Goal: Check status: Check status

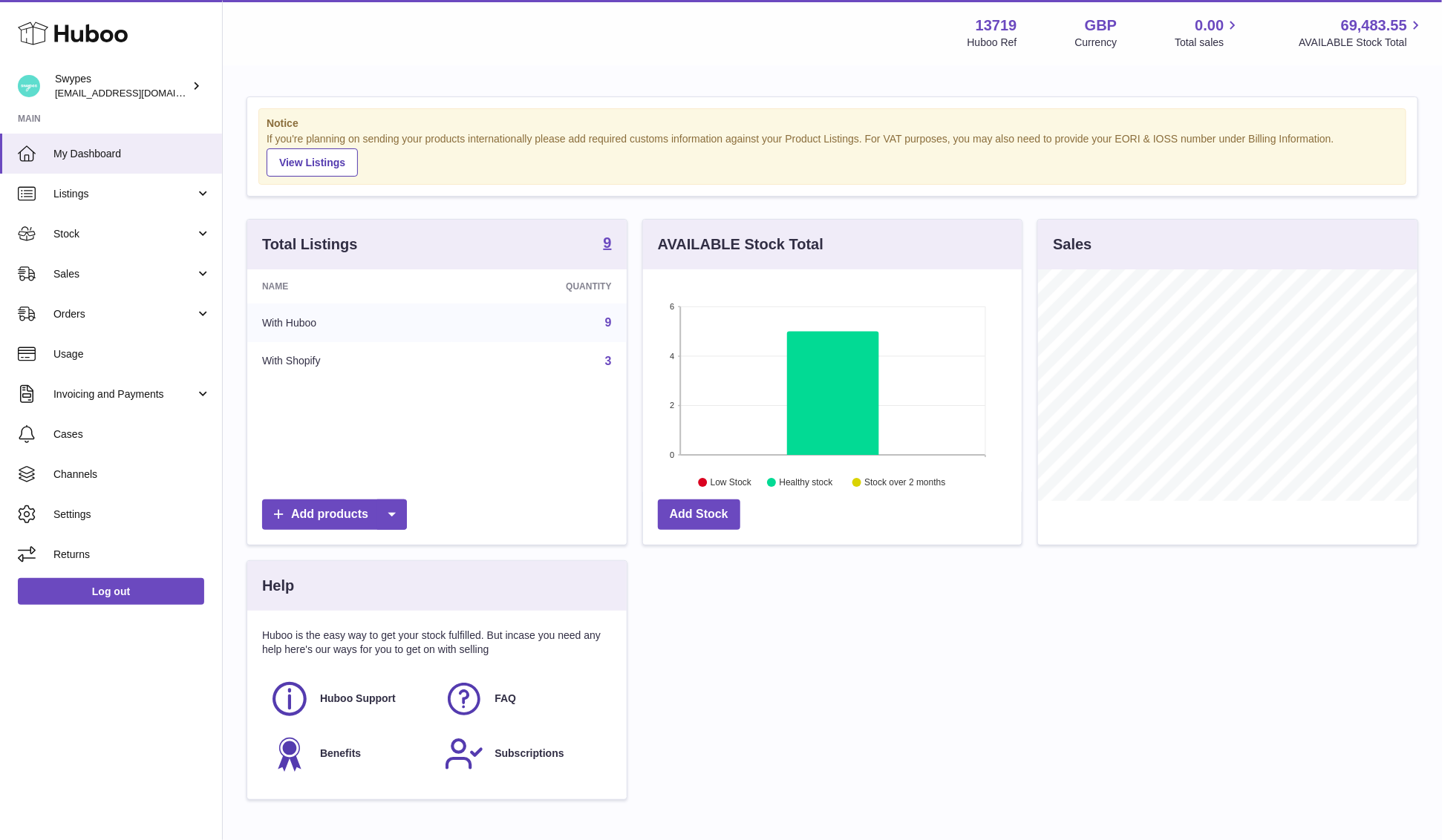
scroll to position [231, 379]
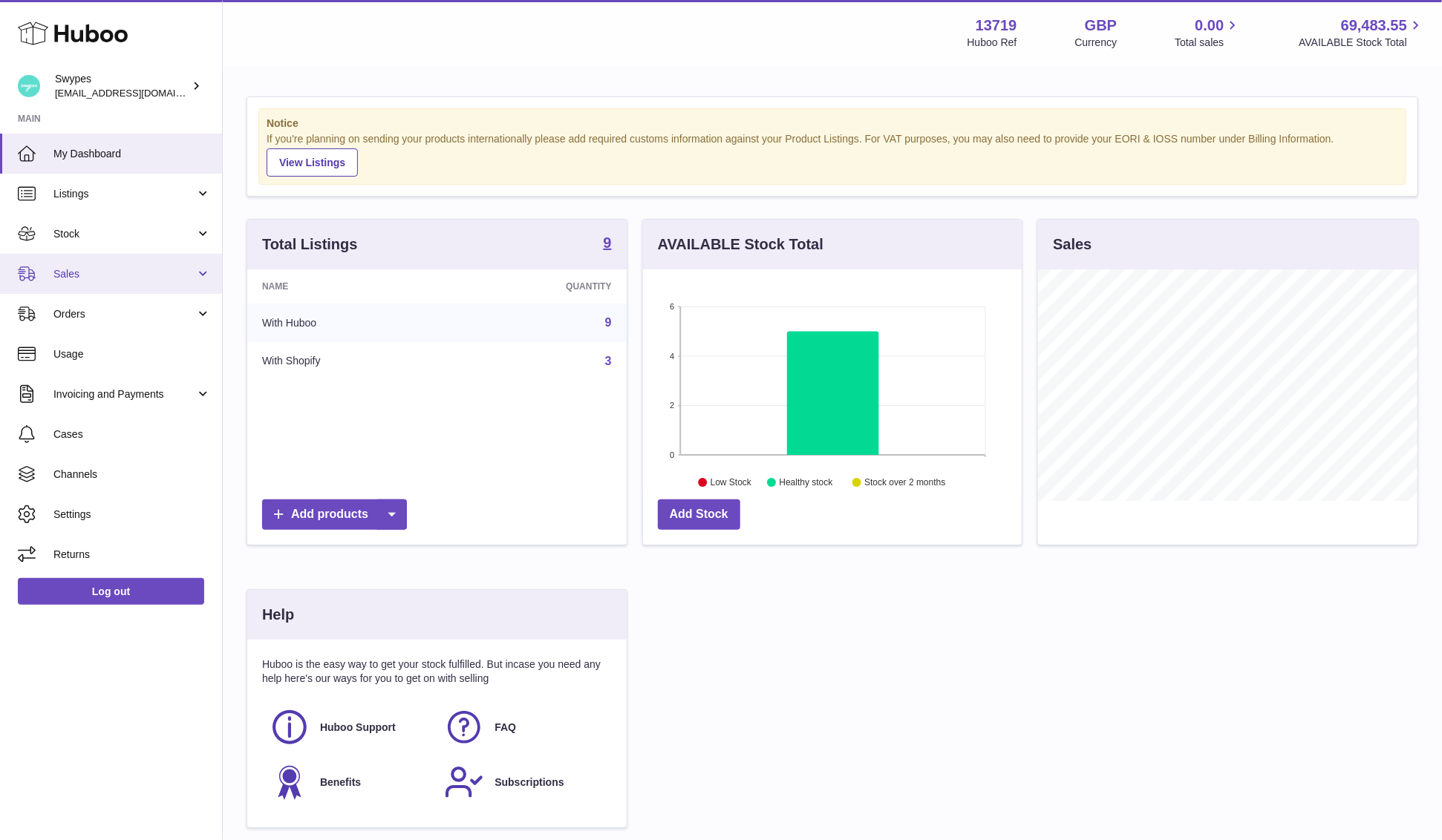
click at [97, 280] on link "Sales" at bounding box center [110, 274] width 222 height 40
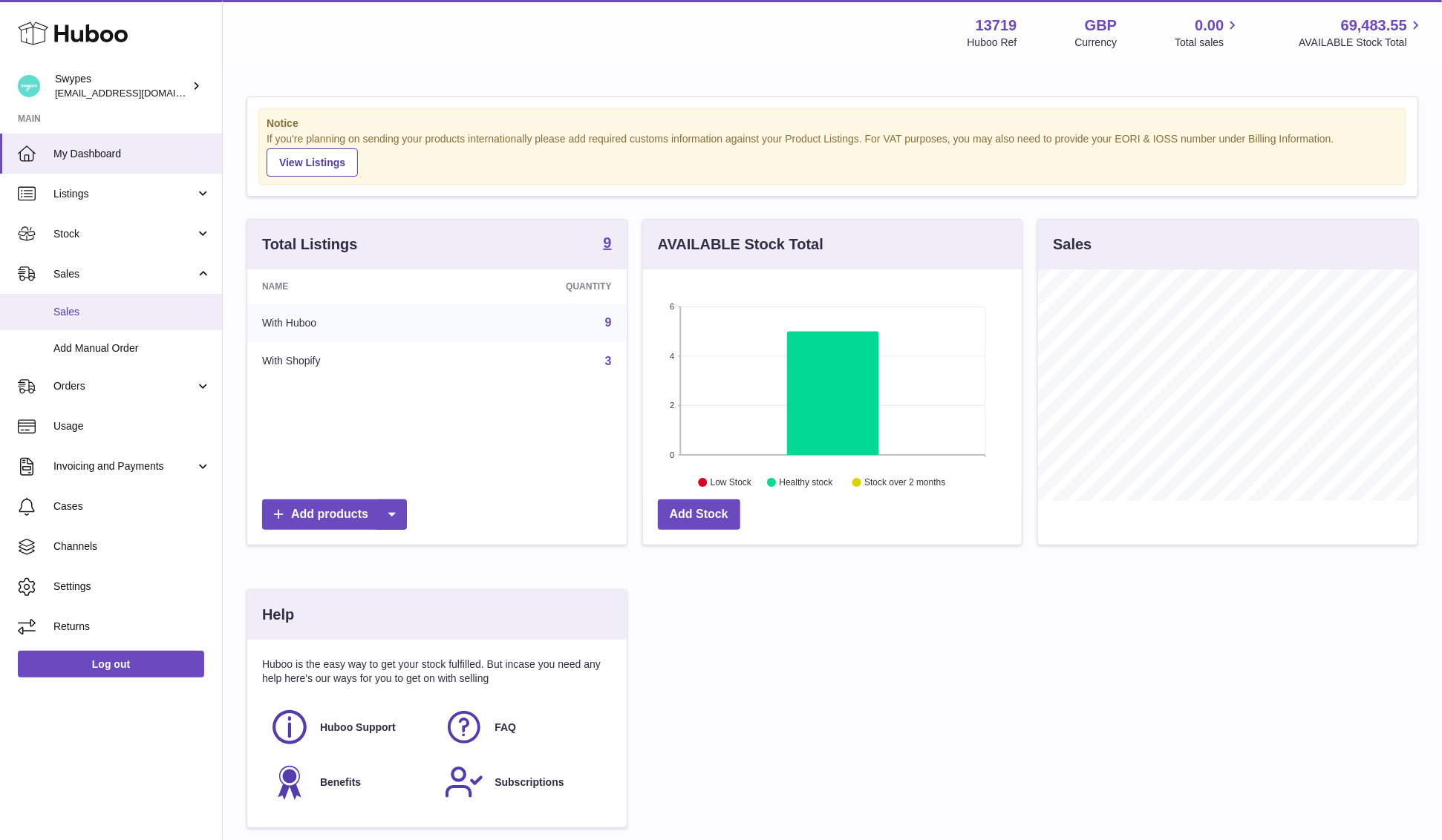
click at [97, 316] on span "Sales" at bounding box center [132, 312] width 157 height 14
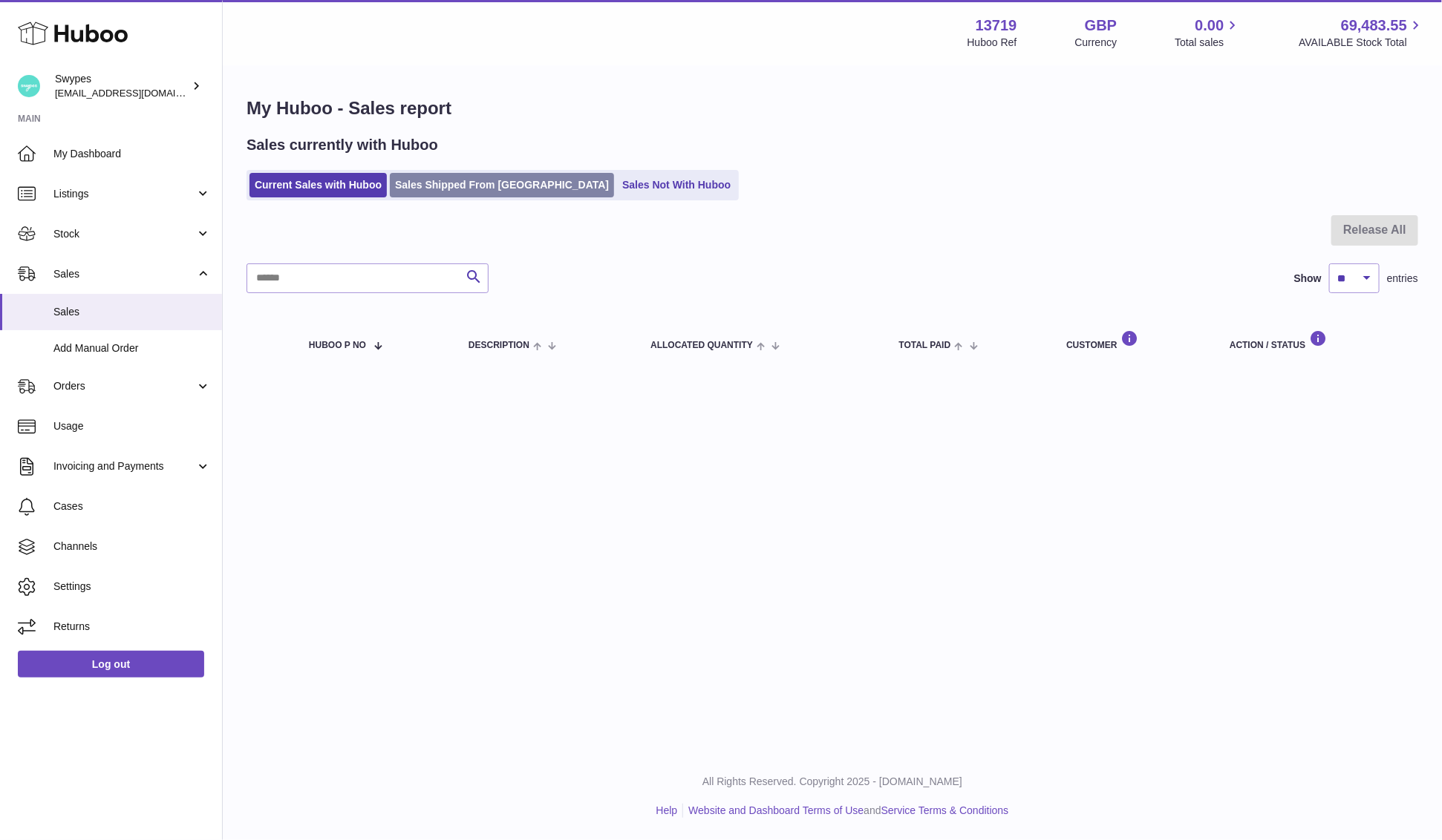
click at [431, 180] on link "Sales Shipped From [GEOGRAPHIC_DATA]" at bounding box center [502, 184] width 224 height 24
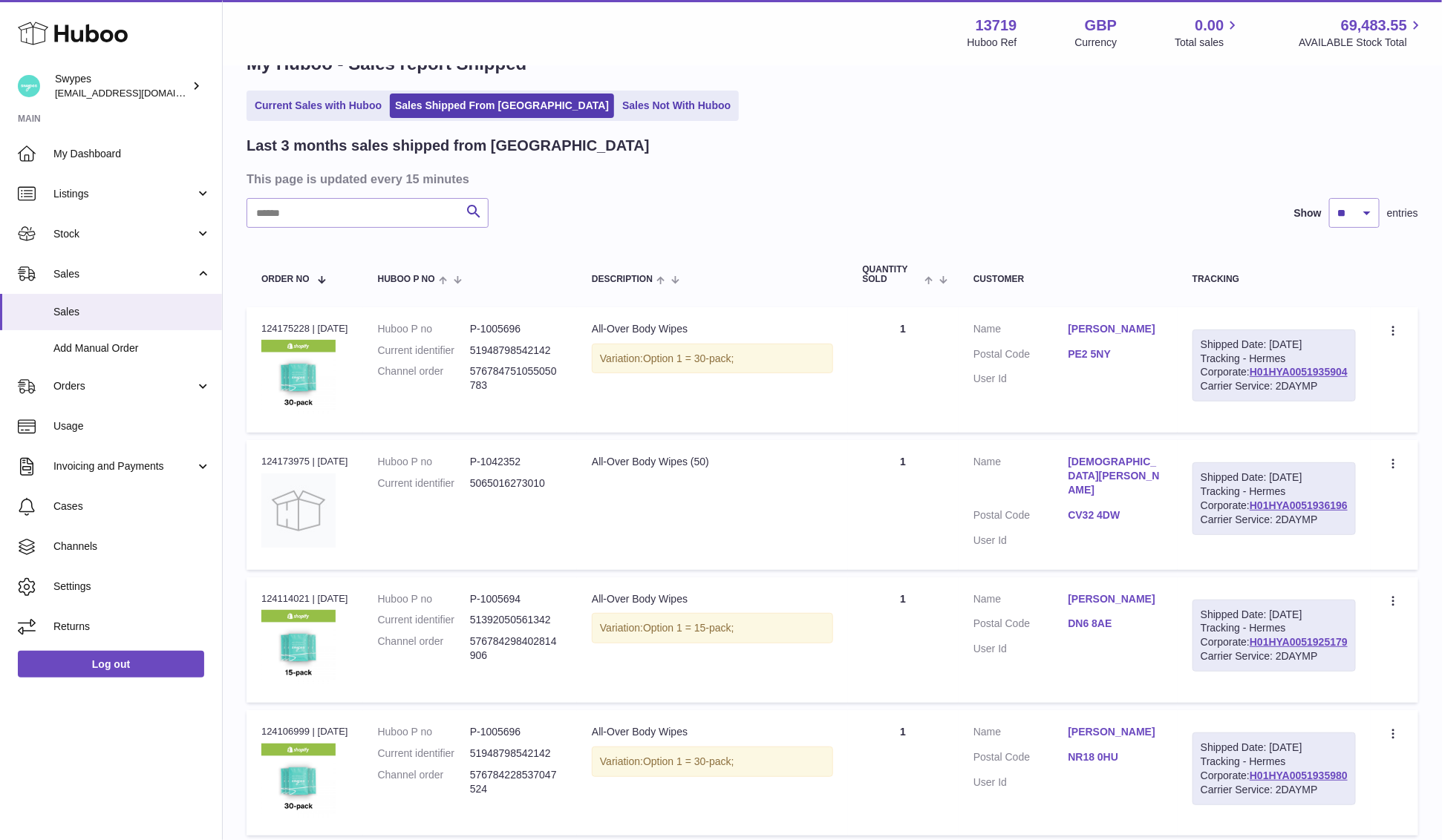
scroll to position [49, 0]
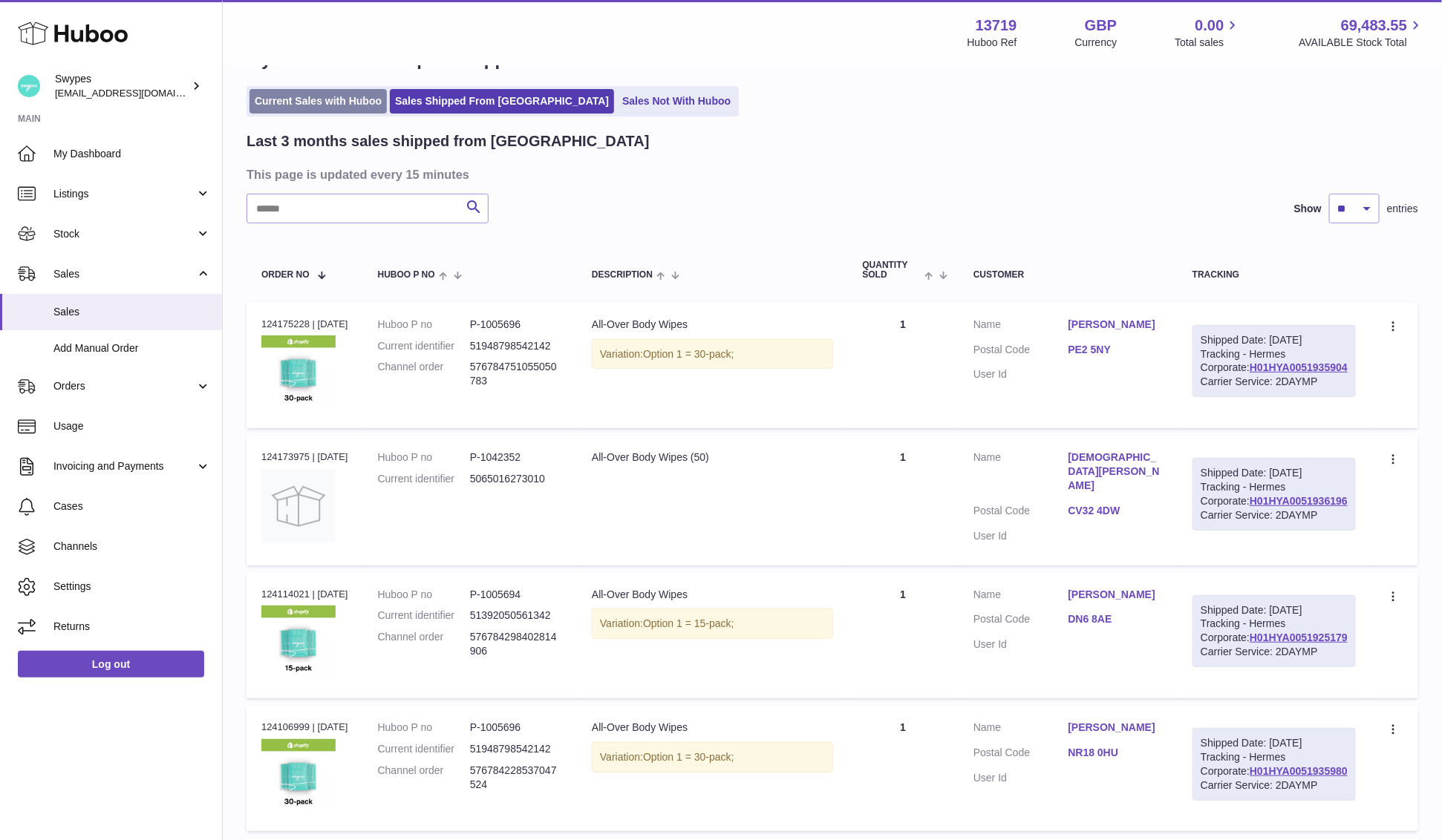
click at [346, 99] on link "Current Sales with Huboo" at bounding box center [318, 100] width 138 height 24
